Goal: Task Accomplishment & Management: Manage account settings

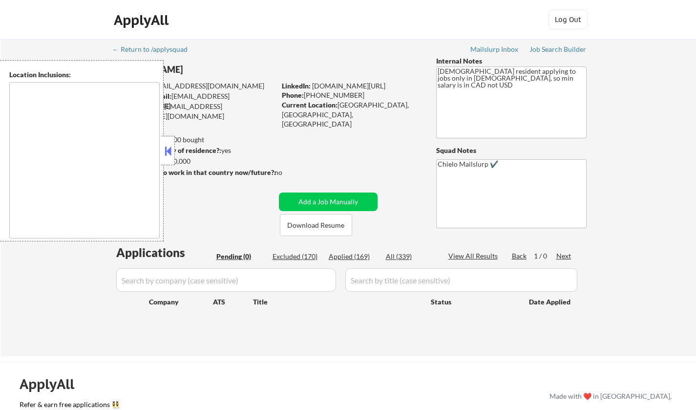
click at [171, 147] on button at bounding box center [168, 151] width 11 height 15
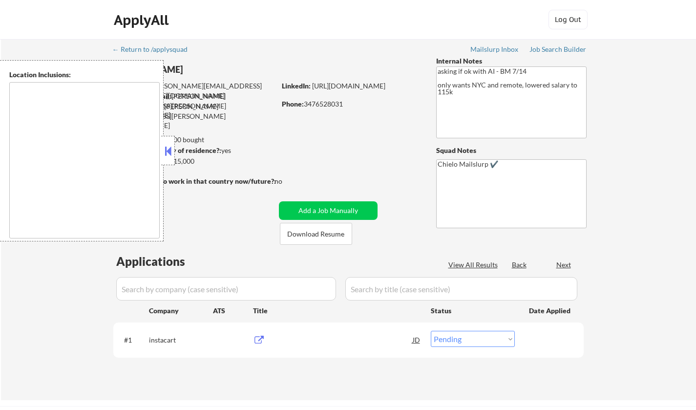
select select ""pending""
type textarea "Manhattan, NY Brooklyn, NY Queens, NY Jersey City, NJ Hoboken, NJ Weehawken, NJ…"
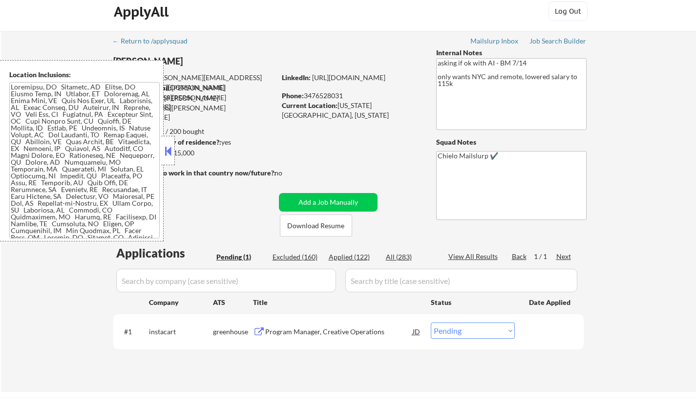
scroll to position [49, 0]
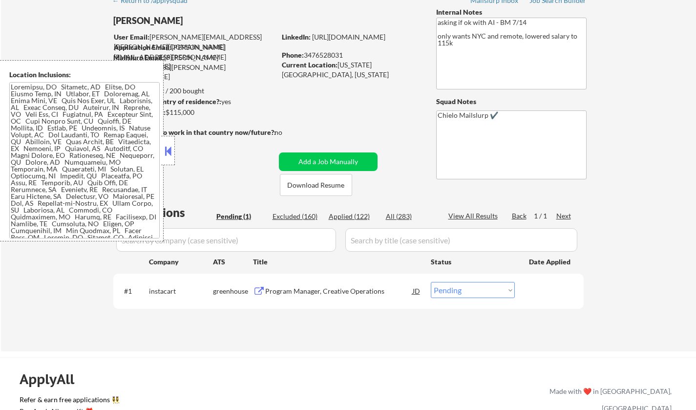
click at [169, 150] on button at bounding box center [168, 151] width 11 height 15
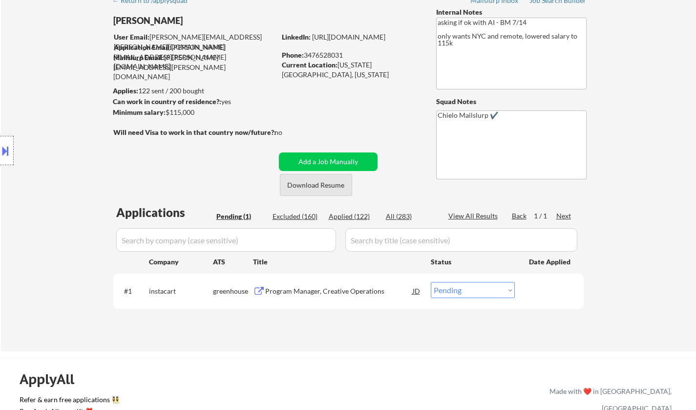
click at [316, 186] on button "Download Resume" at bounding box center [316, 185] width 72 height 22
click at [355, 288] on div "Program Manager, Creative Operations" at bounding box center [339, 291] width 148 height 10
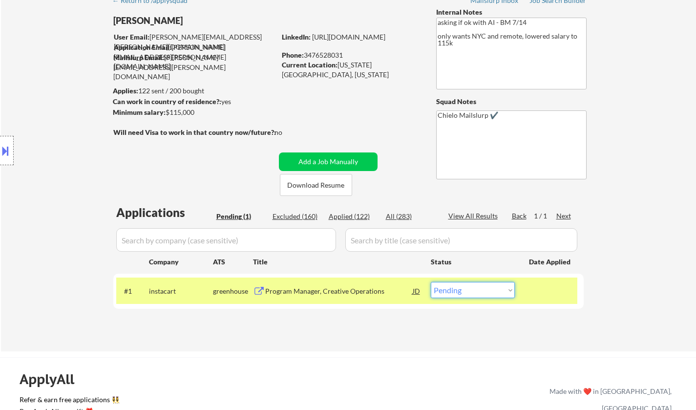
click at [485, 291] on select "Choose an option... Pending Applied Excluded (Questions) Excluded (Expired) Exc…" at bounding box center [473, 290] width 84 height 16
select select ""excluded__expired_""
click at [431, 282] on select "Choose an option... Pending Applied Excluded (Questions) Excluded (Expired) Exc…" at bounding box center [473, 290] width 84 height 16
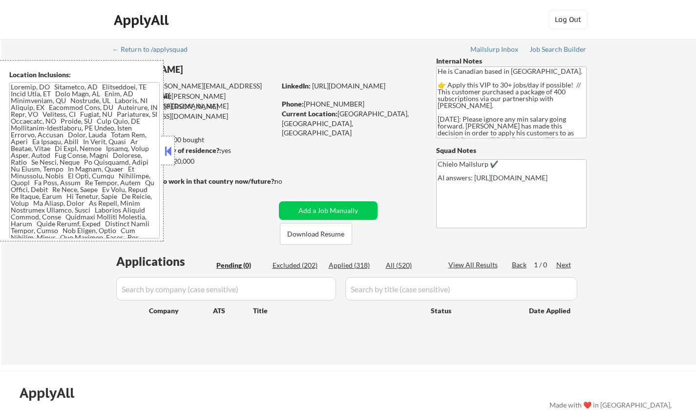
click at [170, 147] on button at bounding box center [168, 151] width 11 height 15
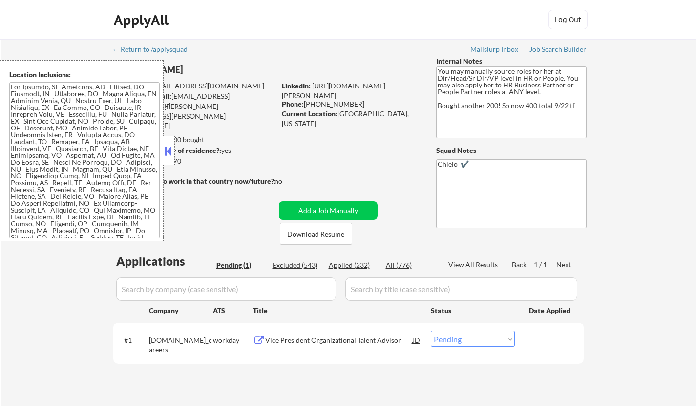
click at [169, 149] on button at bounding box center [168, 151] width 11 height 15
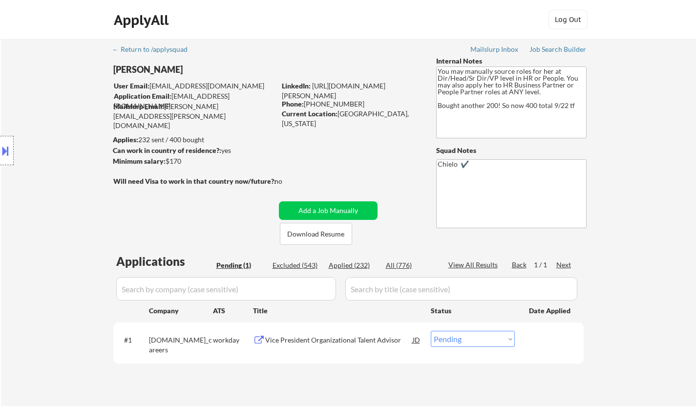
click at [287, 344] on div "Vice President Organizational Talent Advisor" at bounding box center [339, 340] width 148 height 10
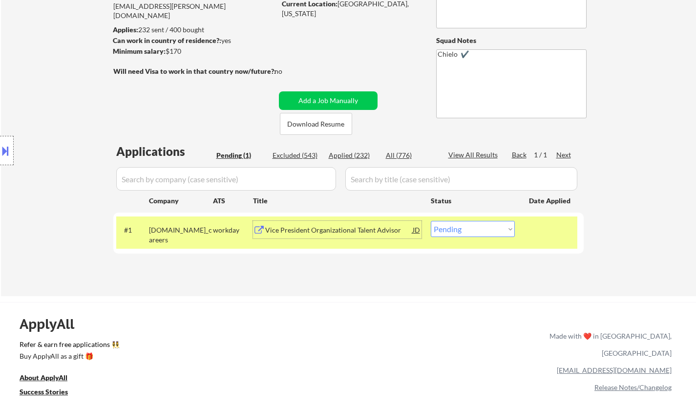
scroll to position [195, 0]
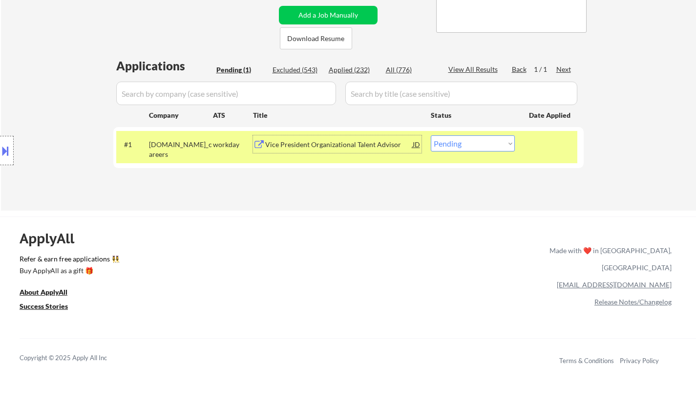
click at [460, 147] on select "Choose an option... Pending Applied Excluded (Questions) Excluded (Expired) Exc…" at bounding box center [473, 143] width 84 height 16
select select ""applied""
click at [431, 135] on select "Choose an option... Pending Applied Excluded (Questions) Excluded (Expired) Exc…" at bounding box center [473, 143] width 84 height 16
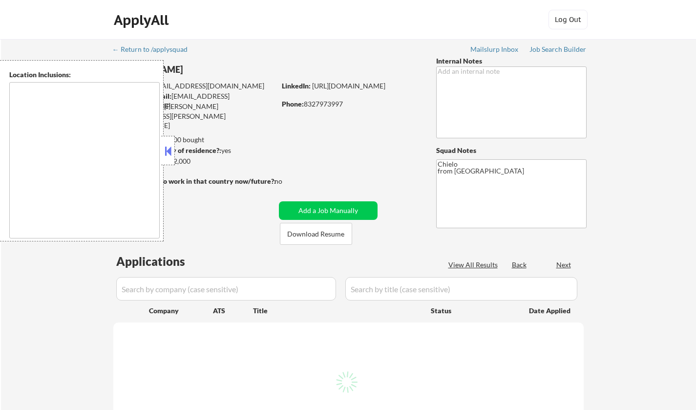
type textarea "Austin, TX West Lake Hills, TX Rollingwood, TX Sunset Valley, TX Cedar Park, TX…"
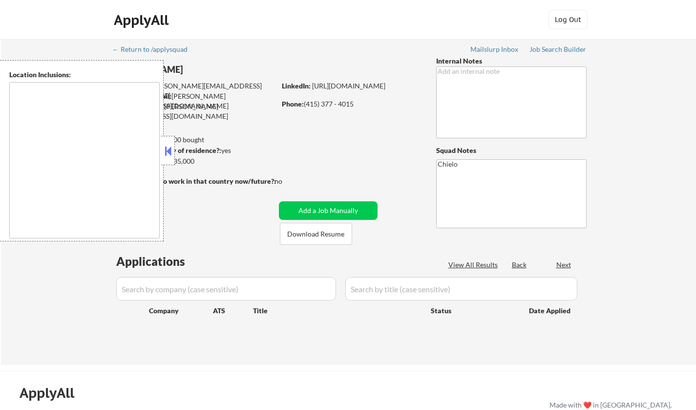
type textarea "San Francisco, CA Daly City, CA South San Francisco, CA Brisbane, CA Colma, CA …"
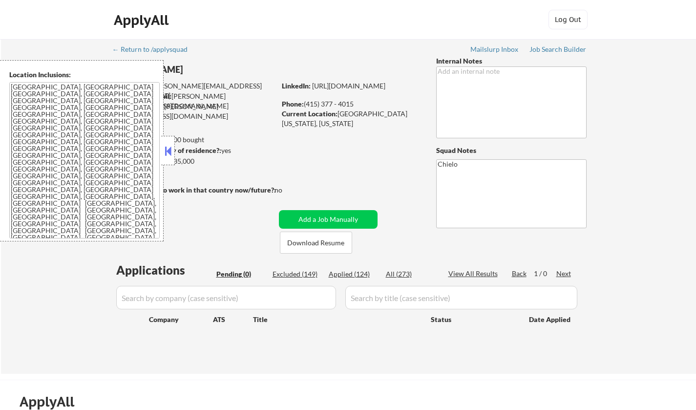
click at [172, 153] on button at bounding box center [168, 151] width 11 height 15
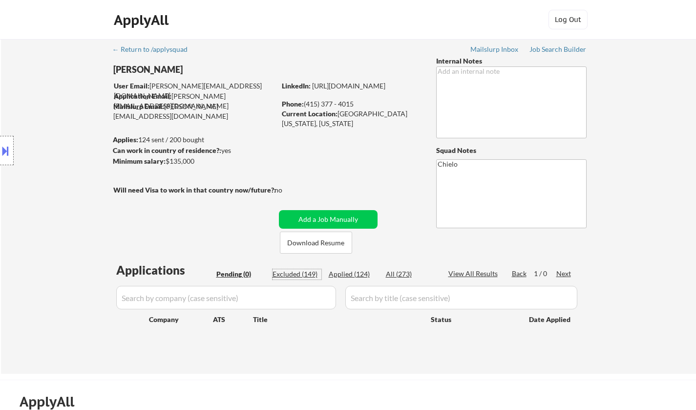
click at [305, 273] on div "Excluded (149)" at bounding box center [297, 274] width 49 height 10
select select ""excluded__other_""
select select ""excluded""
select select ""excluded__expired_""
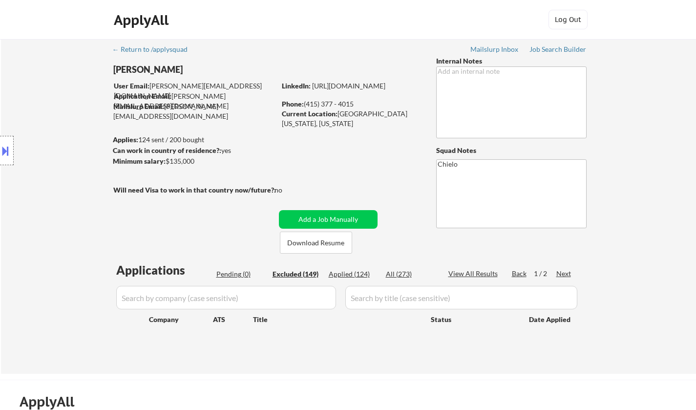
select select ""excluded__salary_""
select select ""excluded""
select select ""excluded__location_""
select select ""excluded""
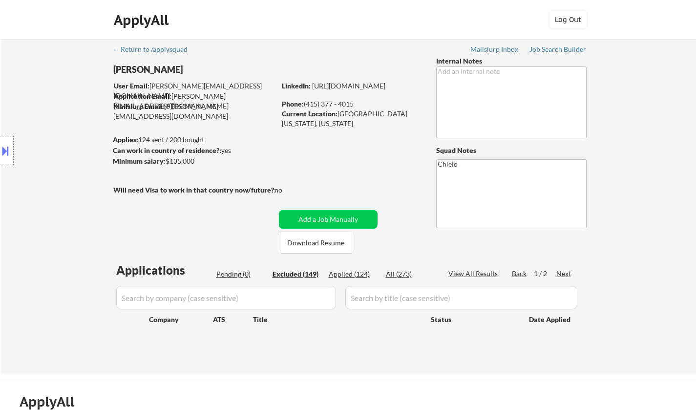
select select ""excluded""
select select ""excluded__location_""
select select ""excluded""
select select ""excluded__other_""
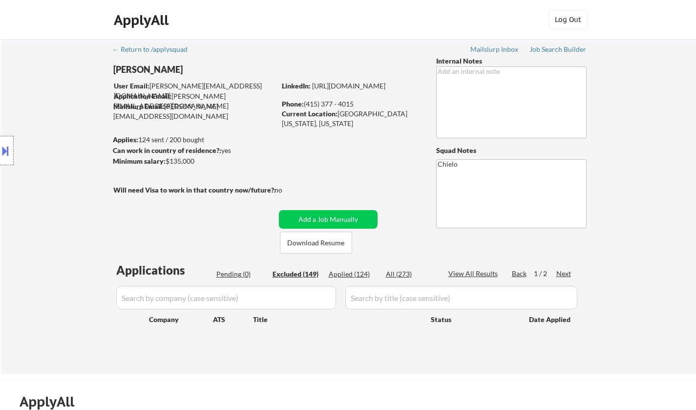
select select ""excluded""
select select ""excluded__salary_""
select select ""excluded""
select select ""excluded__salary_""
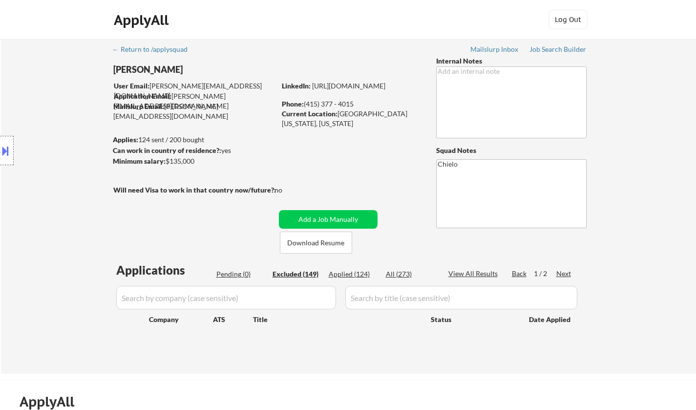
select select ""excluded__location_""
select select ""excluded__salary_""
select select ""excluded__location_""
select select ""excluded__salary_""
select select ""excluded__expired_""
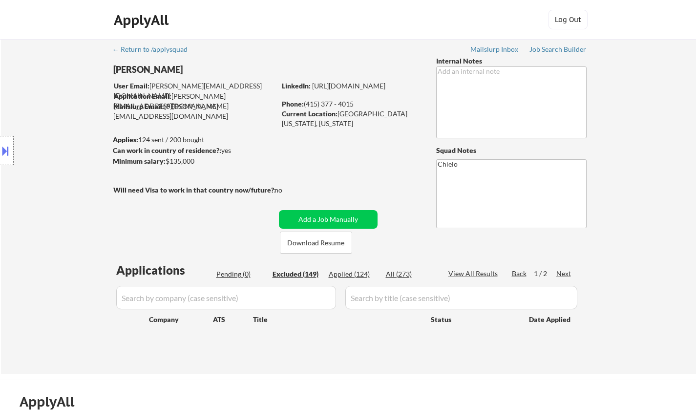
select select ""excluded__location_""
select select ""excluded__salary_""
select select ""excluded__location_""
select select ""excluded""
select select ""excluded__salary_""
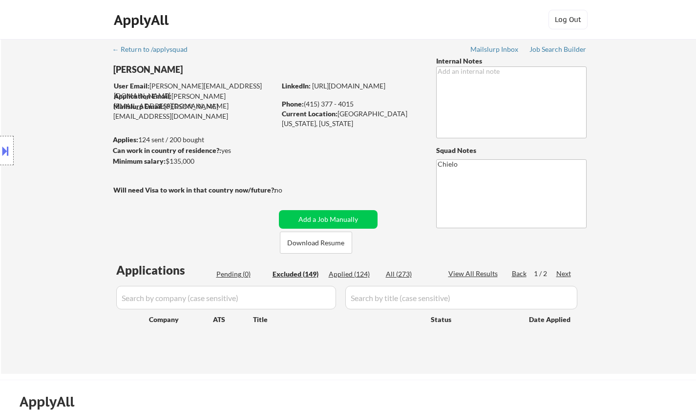
select select ""excluded__other_""
select select ""excluded__salary_""
select select ""excluded__location_""
select select ""excluded__other_""
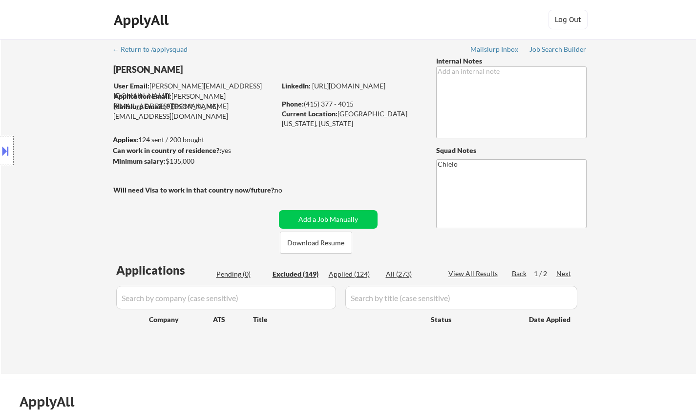
select select ""excluded__location_""
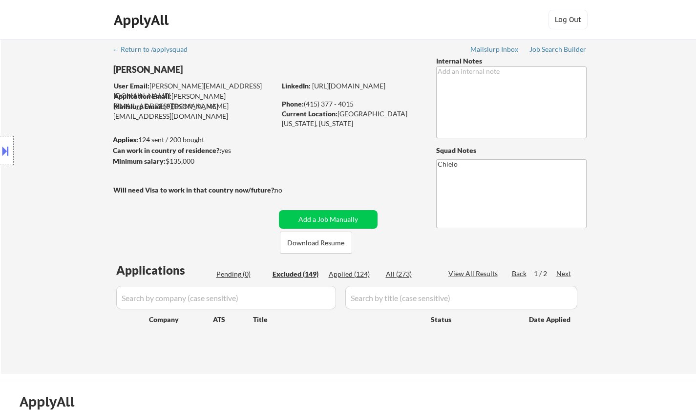
select select ""excluded__other_""
select select ""excluded__location_""
select select ""excluded__expired_""
select select ""excluded__location_""
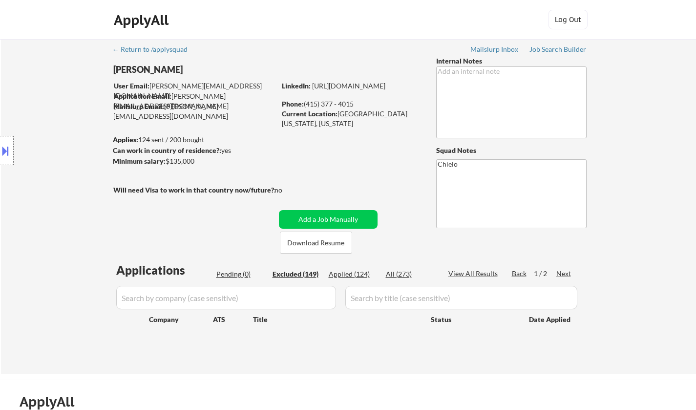
select select ""excluded__salary_""
select select ""excluded__other_""
select select ""excluded__location_""
select select ""excluded__salary_""
select select ""excluded""
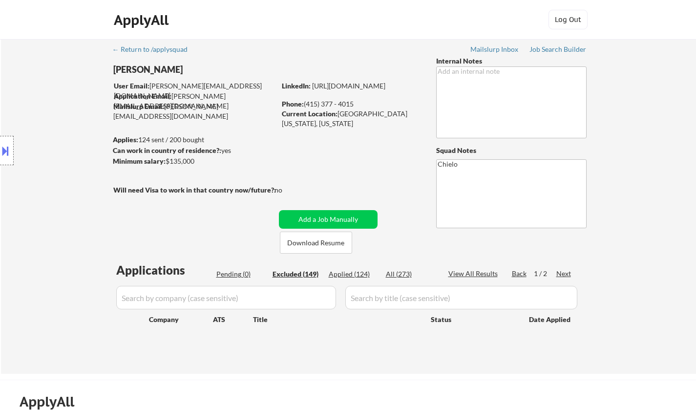
select select ""excluded""
select select ""excluded__location_""
select select ""excluded__salary_""
select select ""excluded__other_""
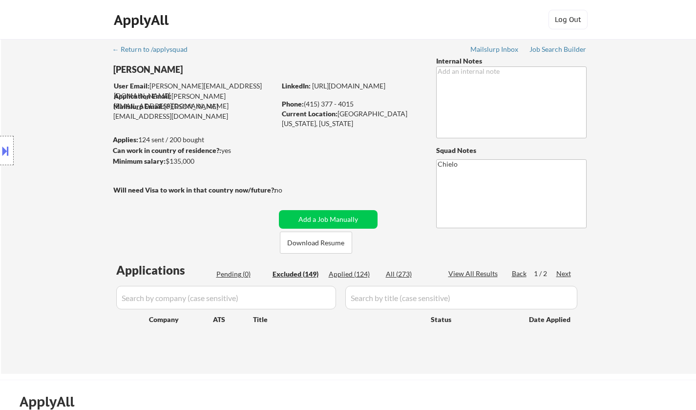
select select ""excluded__expired_""
select select ""excluded__location_""
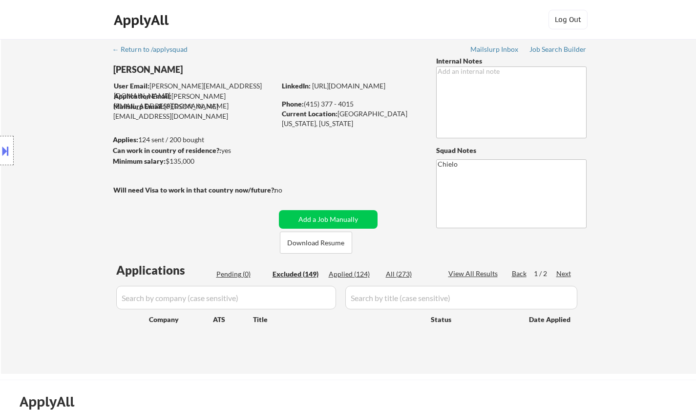
select select ""excluded__location_""
select select ""excluded__other_""
select select ""excluded__expired_""
select select ""excluded__location_""
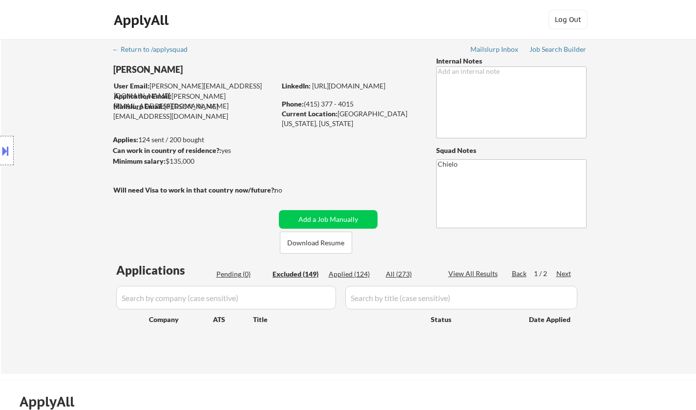
select select ""excluded""
select select ""excluded__location_""
select select ""excluded__expired_""
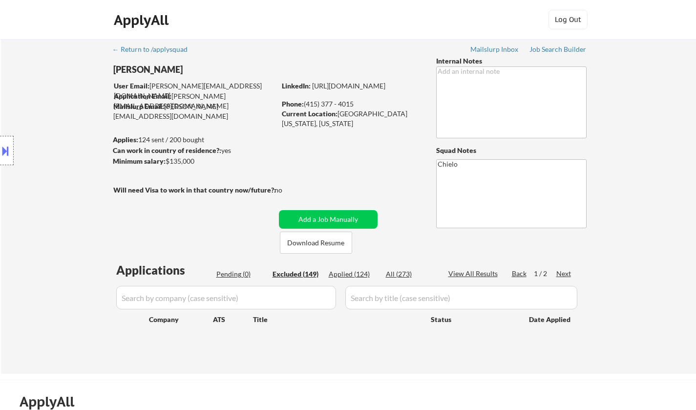
select select ""excluded""
select select ""excluded__salary_""
select select ""excluded""
select select ""excluded__expired_""
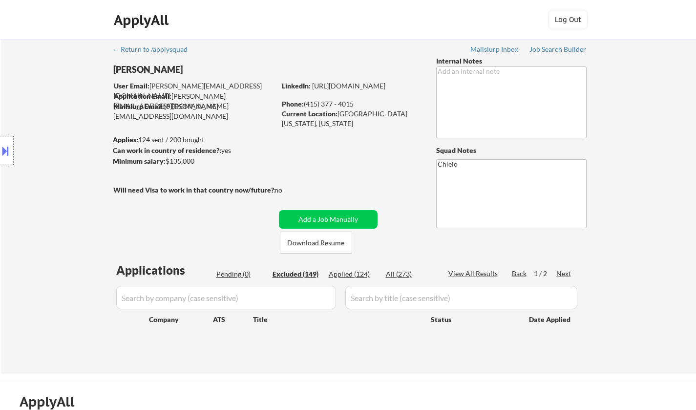
select select ""excluded""
select select ""excluded__salary_""
select select ""excluded__expired_""
select select ""excluded__other_""
select select ""excluded__salary_""
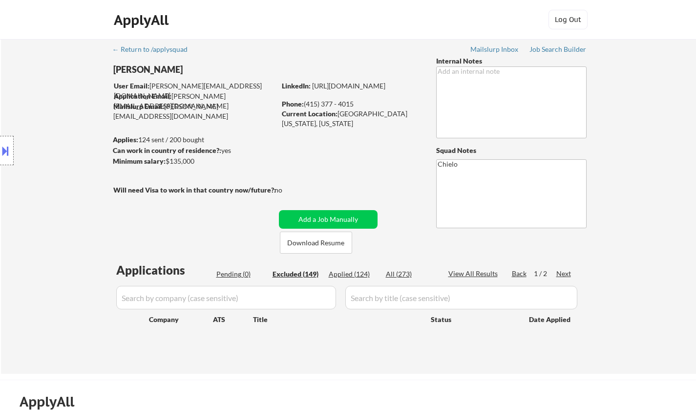
select select ""excluded__other_""
select select ""excluded""
select select ""excluded__location_""
select select ""excluded__expired_""
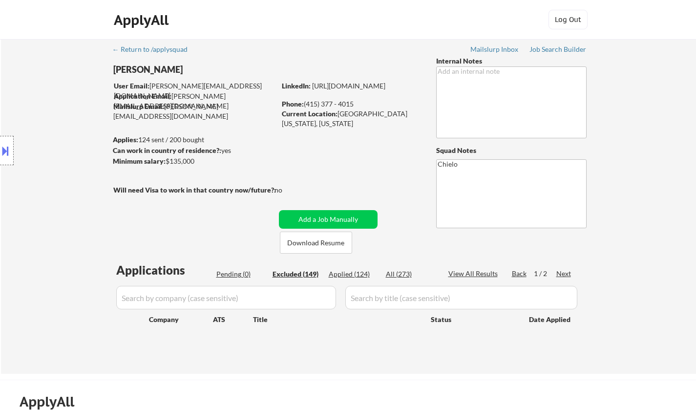
select select ""excluded__other_""
select select ""excluded__location_""
select select ""excluded__salary_""
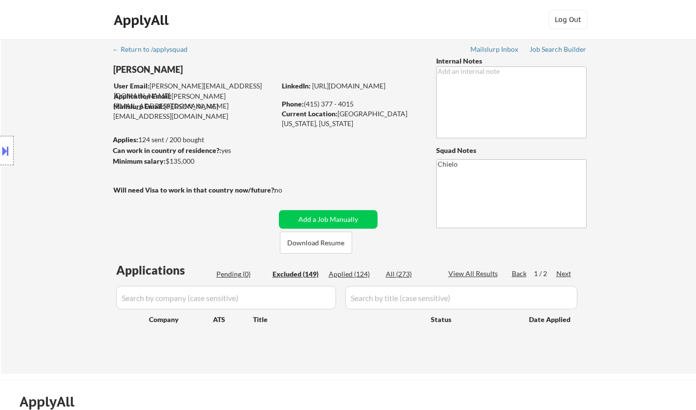
select select ""excluded__location_""
select select ""excluded__other_""
select select ""excluded""
select select ""excluded__location_""
select select ""excluded""
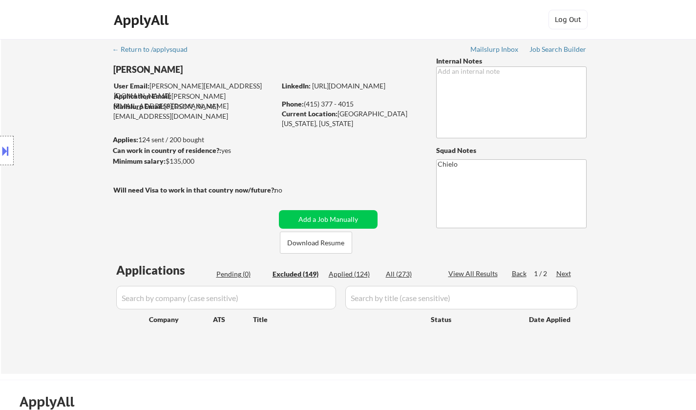
select select ""excluded__location_""
select select ""excluded__other_""
select select ""excluded__location_""
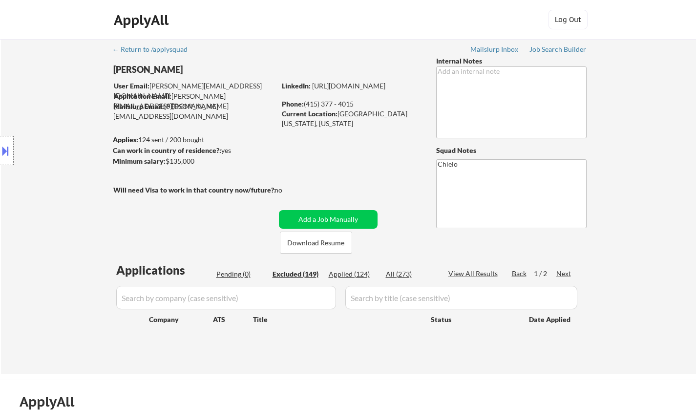
select select ""excluded""
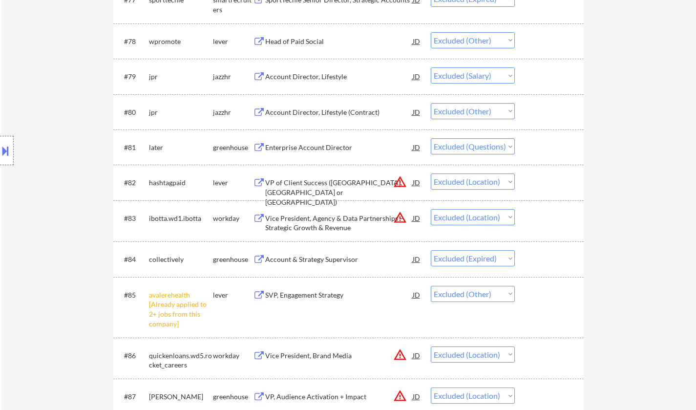
scroll to position [3176, 0]
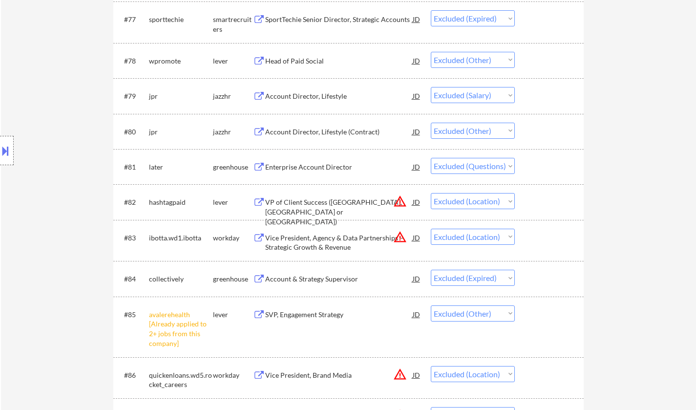
click at [284, 167] on div "Enterprise Account Director" at bounding box center [339, 167] width 148 height 10
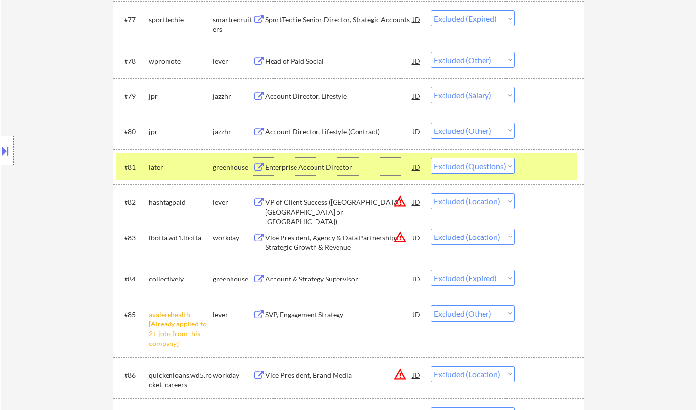
click at [499, 167] on select "Choose an option... Pending Applied Excluded (Questions) Excluded (Expired) Exc…" at bounding box center [473, 166] width 84 height 16
select select ""excluded__expired_""
click at [431, 158] on select "Choose an option... Pending Applied Excluded (Questions) Excluded (Expired) Exc…" at bounding box center [473, 166] width 84 height 16
click at [308, 93] on div "Account Director, Lifestyle" at bounding box center [339, 96] width 148 height 10
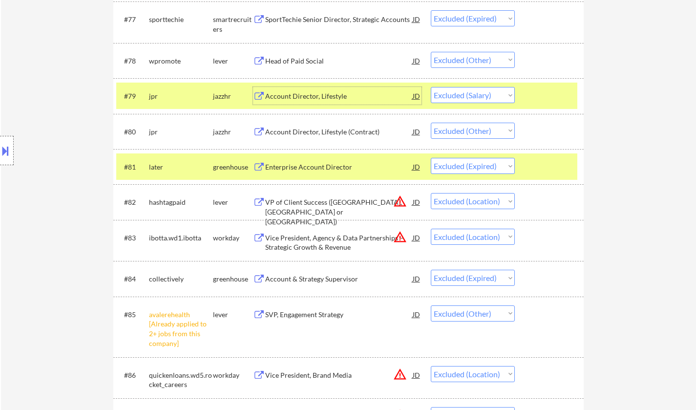
click at [302, 88] on div "Account Director, Lifestyle" at bounding box center [339, 96] width 148 height 18
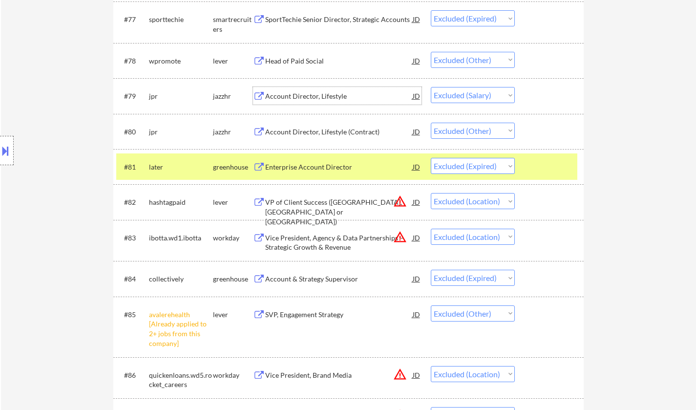
click at [493, 98] on select "Choose an option... Pending Applied Excluded (Questions) Excluded (Expired) Exc…" at bounding box center [473, 95] width 84 height 16
select select ""excluded__expired_""
click at [431, 87] on select "Choose an option... Pending Applied Excluded (Questions) Excluded (Expired) Exc…" at bounding box center [473, 95] width 84 height 16
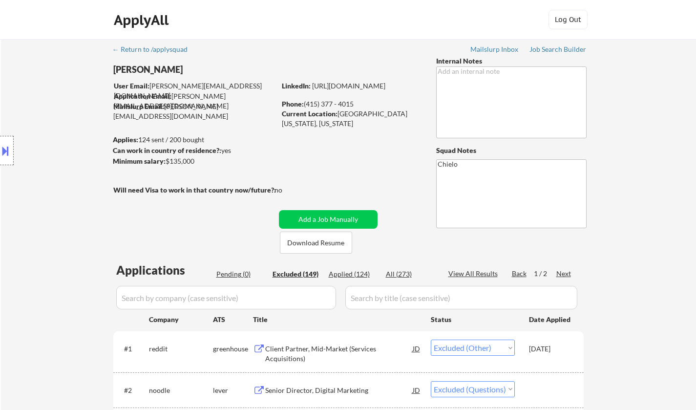
scroll to position [195, 0]
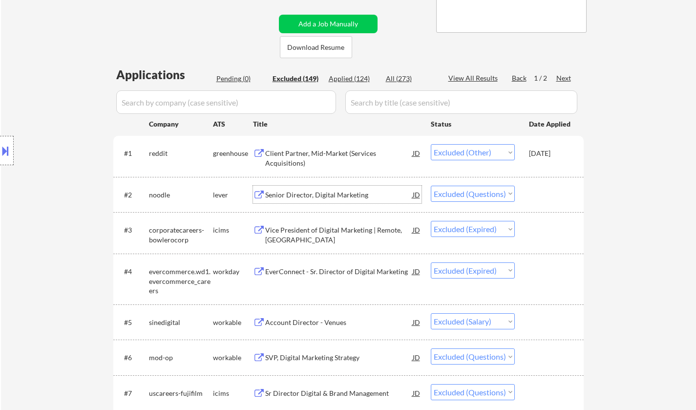
click at [311, 196] on div "Senior Director, Digital Marketing" at bounding box center [339, 195] width 148 height 10
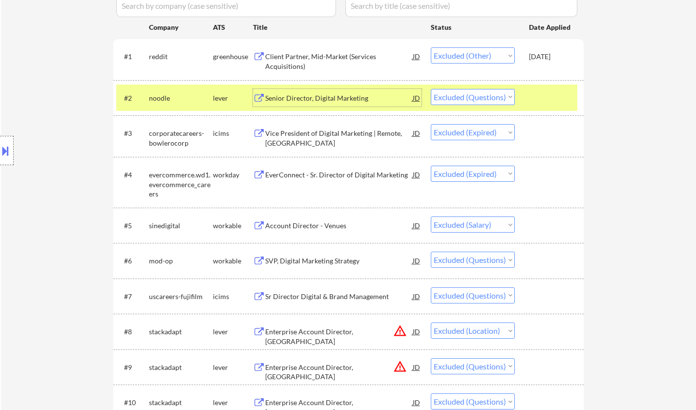
scroll to position [293, 0]
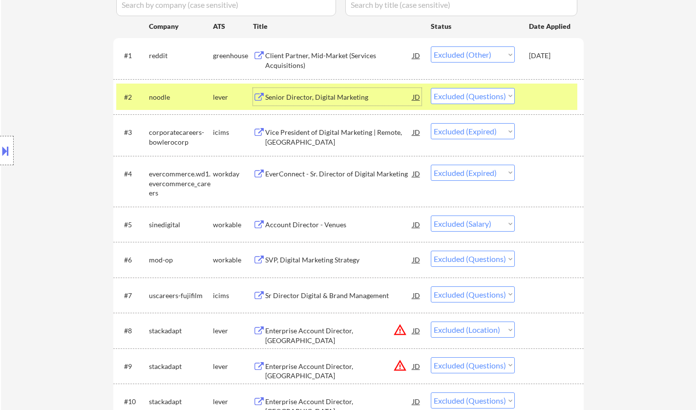
click at [312, 228] on div "Account Director - Venues" at bounding box center [339, 225] width 148 height 10
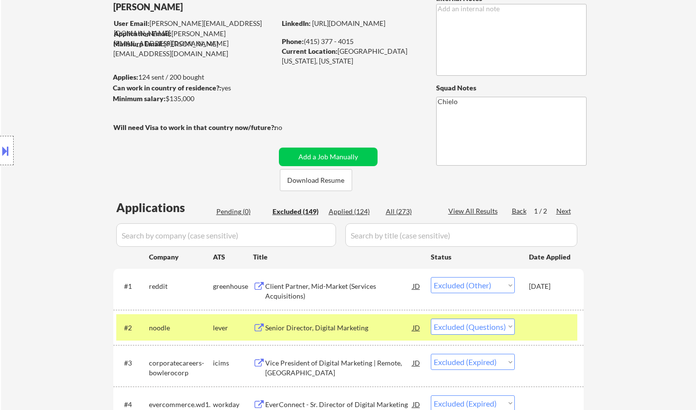
scroll to position [0, 0]
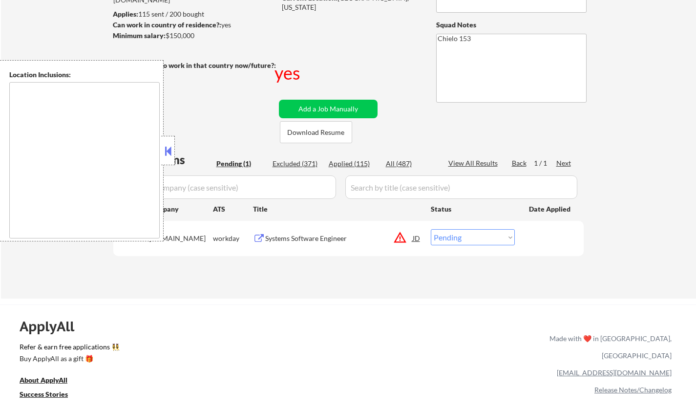
scroll to position [195, 0]
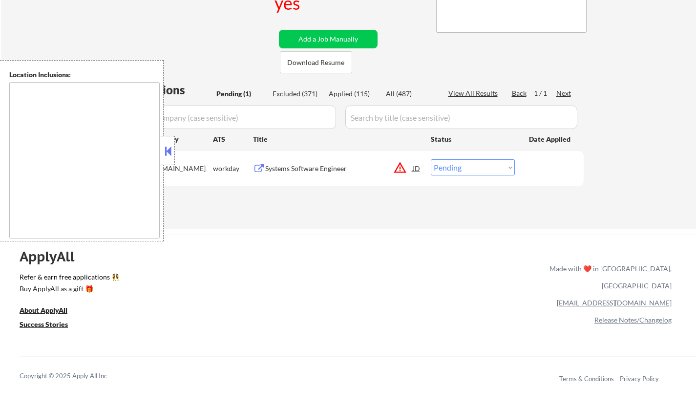
click at [163, 151] on button at bounding box center [168, 151] width 11 height 15
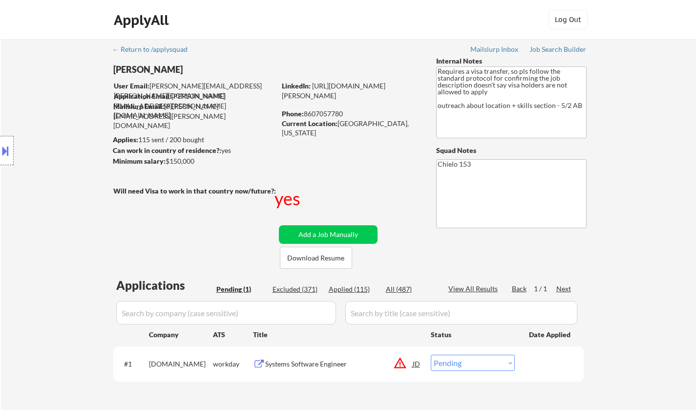
scroll to position [147, 0]
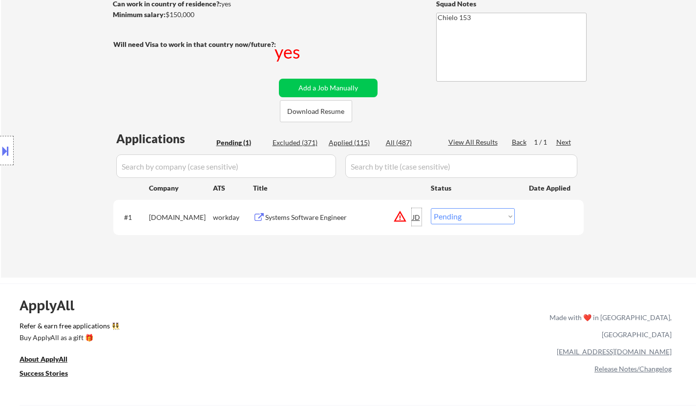
click at [414, 218] on div "JD" at bounding box center [417, 217] width 10 height 18
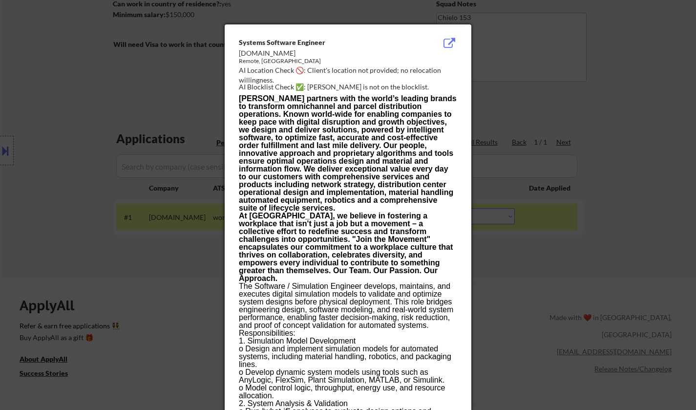
click at [626, 263] on div at bounding box center [348, 205] width 696 height 410
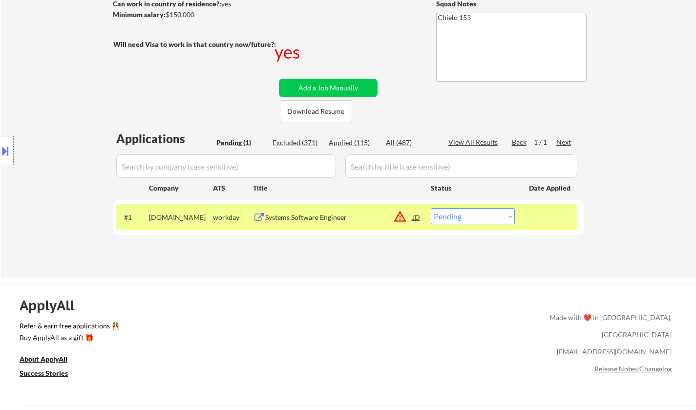
click at [304, 214] on div "Systems Software Engineer" at bounding box center [339, 218] width 148 height 10
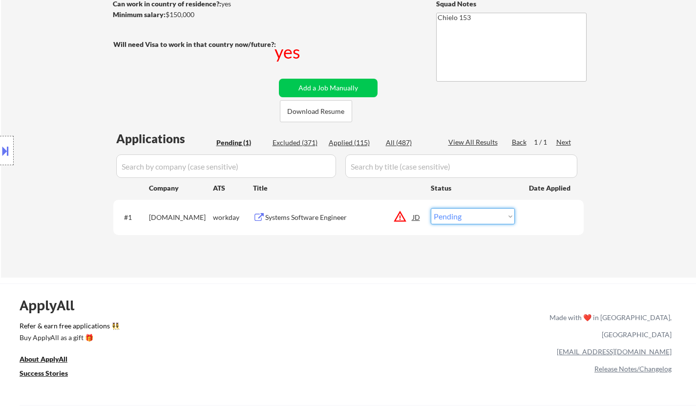
drag, startPoint x: 475, startPoint y: 218, endPoint x: 475, endPoint y: 224, distance: 5.9
click at [475, 218] on select "Choose an option... Pending Applied Excluded (Questions) Excluded (Expired) Exc…" at bounding box center [473, 216] width 84 height 16
select select ""excluded__bad_match_""
click at [431, 208] on select "Choose an option... Pending Applied Excluded (Questions) Excluded (Expired) Exc…" at bounding box center [473, 216] width 84 height 16
